Goal: Book appointment/travel/reservation

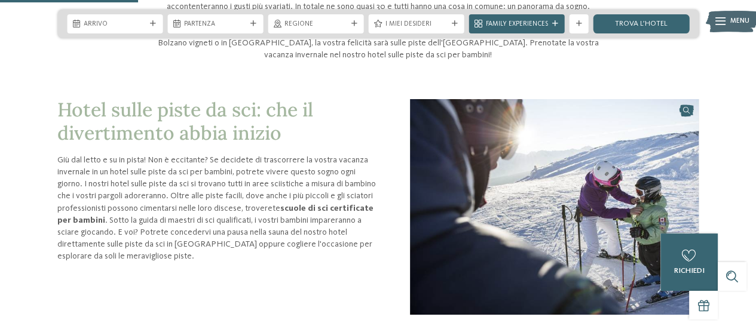
scroll to position [483, 0]
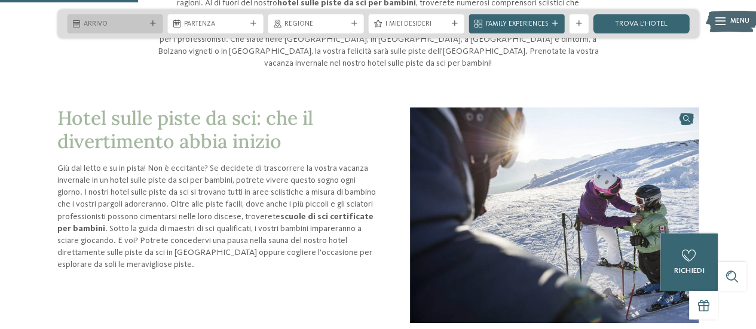
click at [148, 22] on div at bounding box center [153, 24] width 10 height 6
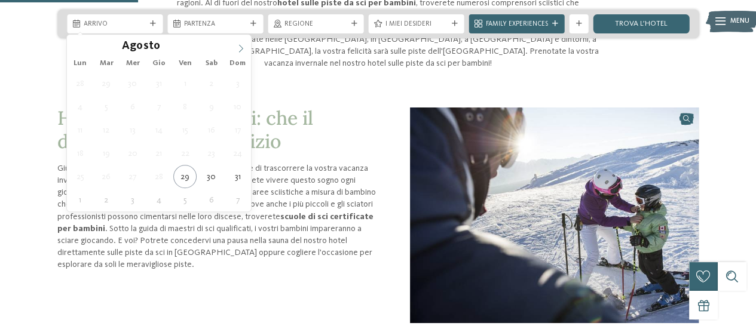
click at [242, 48] on icon at bounding box center [241, 48] width 8 height 8
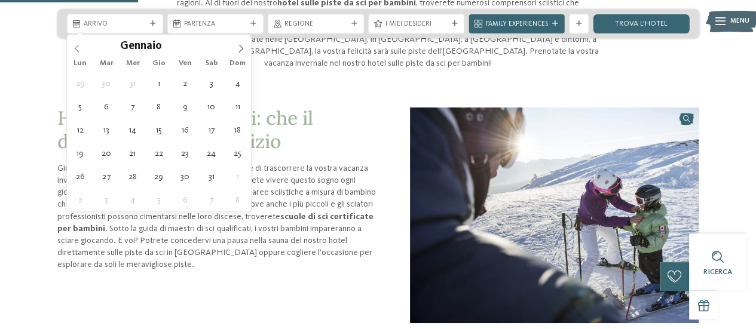
type input "****"
click at [73, 45] on icon at bounding box center [77, 48] width 8 height 8
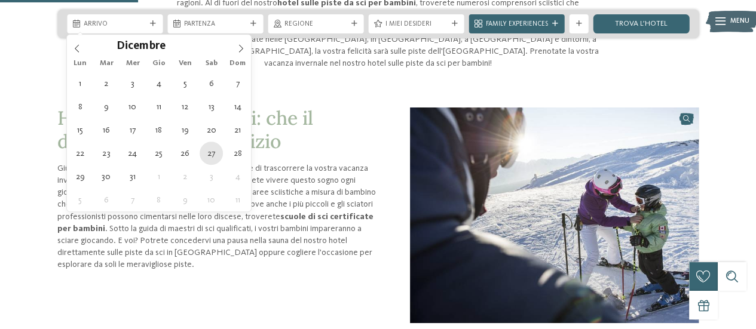
type div "[DATE]"
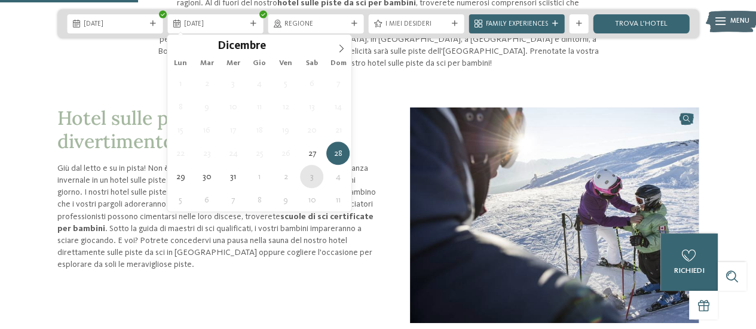
type div "[DATE]"
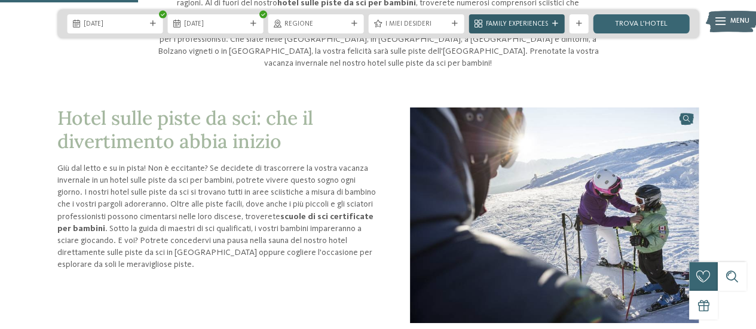
click at [528, 26] on span "Family Experiences" at bounding box center [517, 25] width 62 height 10
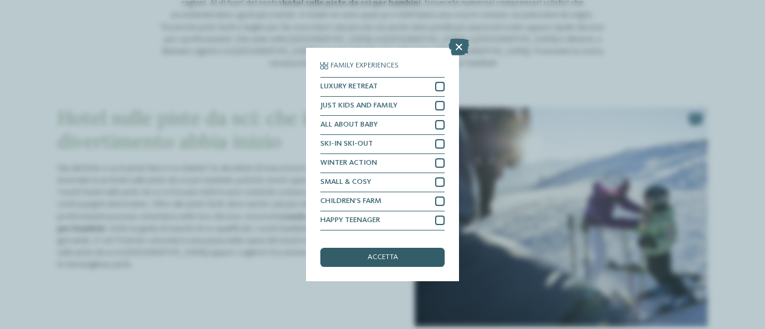
click at [378, 259] on span "accetta" at bounding box center [382, 258] width 30 height 8
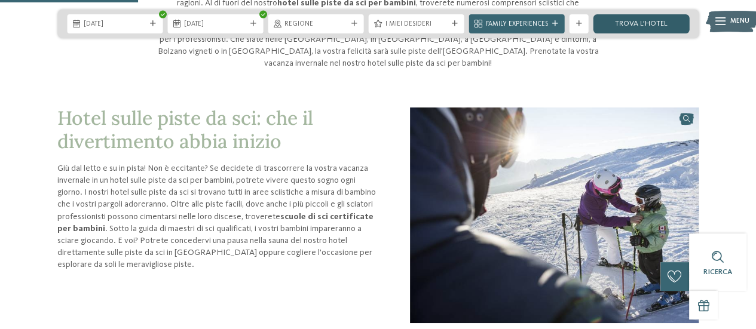
click at [640, 28] on link "trova l’hotel" at bounding box center [641, 23] width 96 height 19
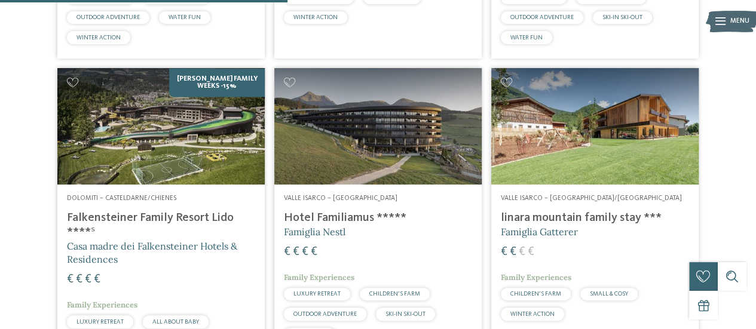
scroll to position [906, 0]
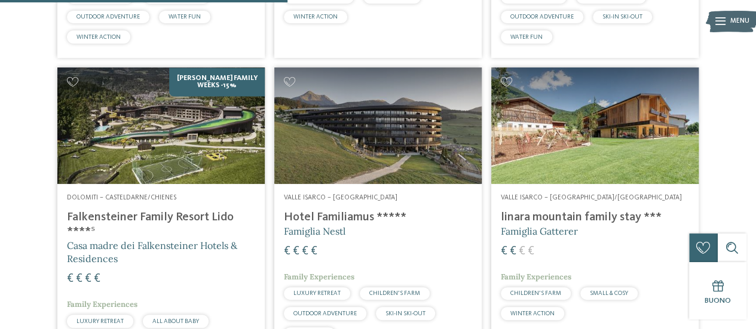
click at [338, 130] on img at bounding box center [377, 125] width 207 height 116
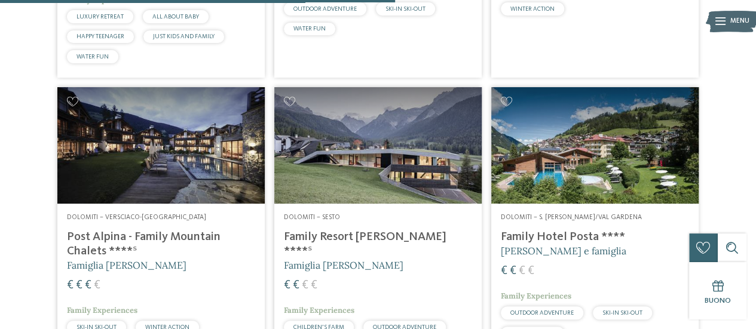
scroll to position [1254, 0]
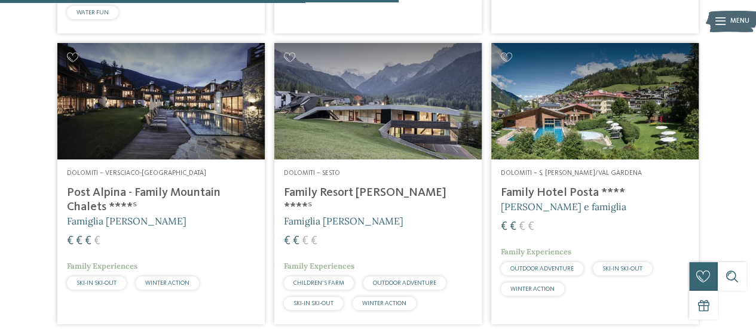
click at [159, 98] on img at bounding box center [160, 101] width 207 height 116
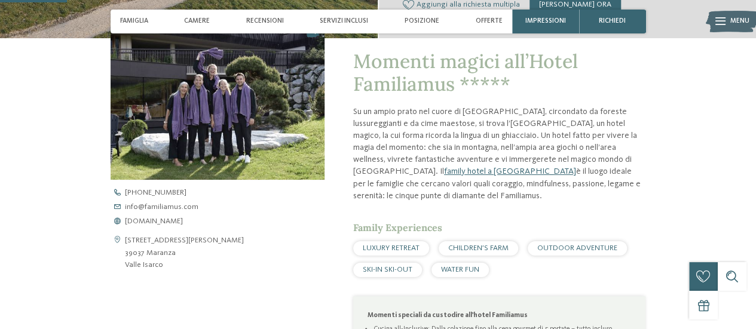
scroll to position [318, 0]
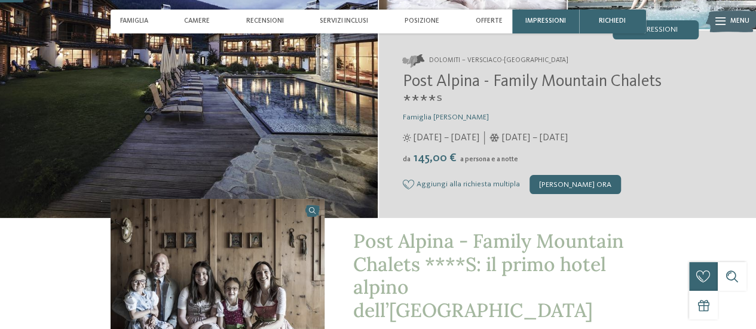
scroll to position [161, 0]
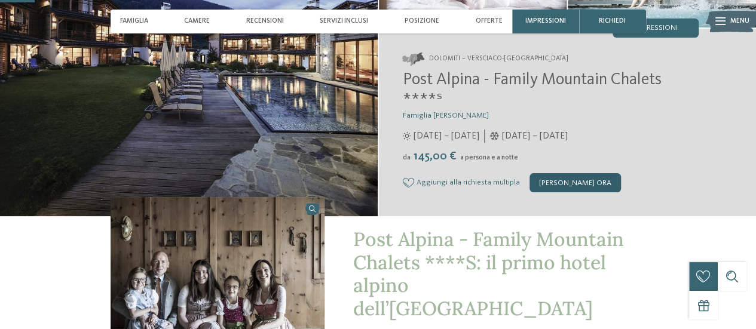
click at [552, 182] on div "[PERSON_NAME] ora" at bounding box center [574, 182] width 91 height 19
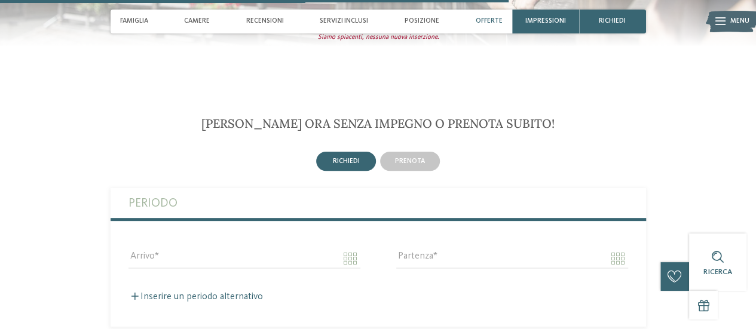
scroll to position [2386, 0]
